Goal: Information Seeking & Learning: Learn about a topic

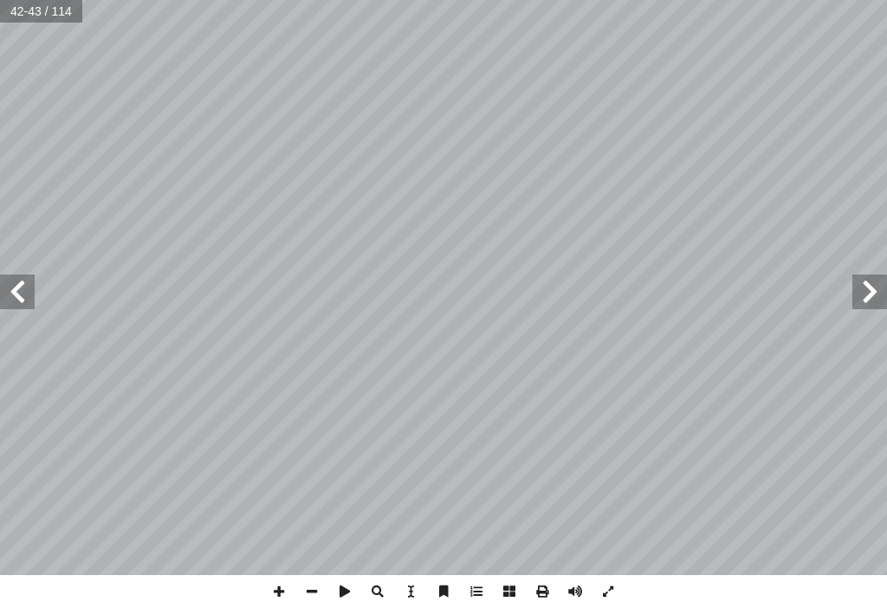
click at [609, 0] on html "الصفحة الرئيسية الصف الأول الصف الثاني الصف الثالث الصف الرابع الصف الخامس الصف…" at bounding box center [443, 58] width 887 height 117
click at [287, 581] on span at bounding box center [279, 591] width 33 height 33
drag, startPoint x: 282, startPoint y: 583, endPoint x: 280, endPoint y: 595, distance: 12.3
click at [280, 595] on span at bounding box center [279, 591] width 33 height 33
click at [278, 595] on span at bounding box center [279, 591] width 33 height 33
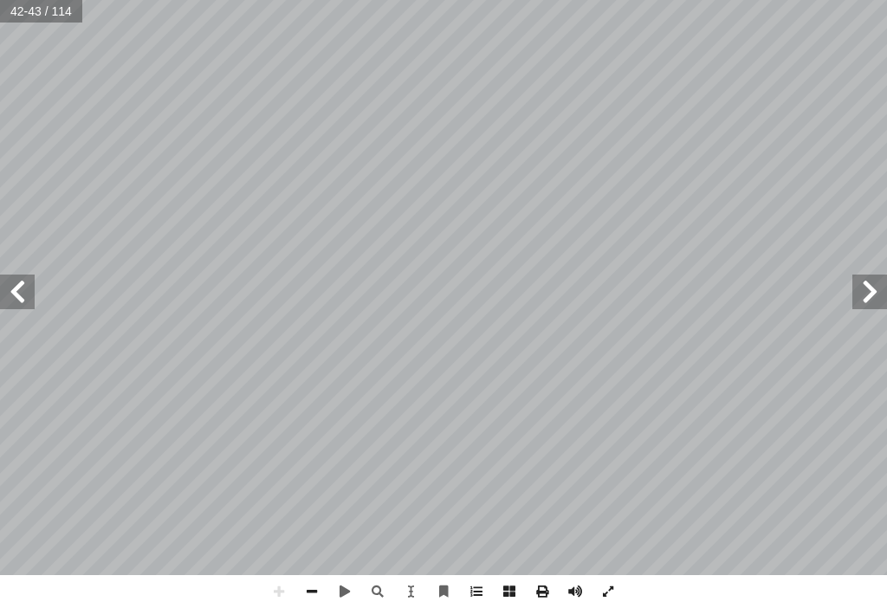
click at [144, 0] on html "الصفحة الرئيسية الصف الأول الصف الثاني الصف الثالث الصف الرابع الصف الخامس الصف…" at bounding box center [443, 58] width 887 height 117
click at [0, 0] on html "الصفحة الرئيسية الصف الأول الصف الثاني الصف الثالث الصف الرابع الصف الخامس الصف…" at bounding box center [443, 58] width 887 height 117
